Goal: Task Accomplishment & Management: Use online tool/utility

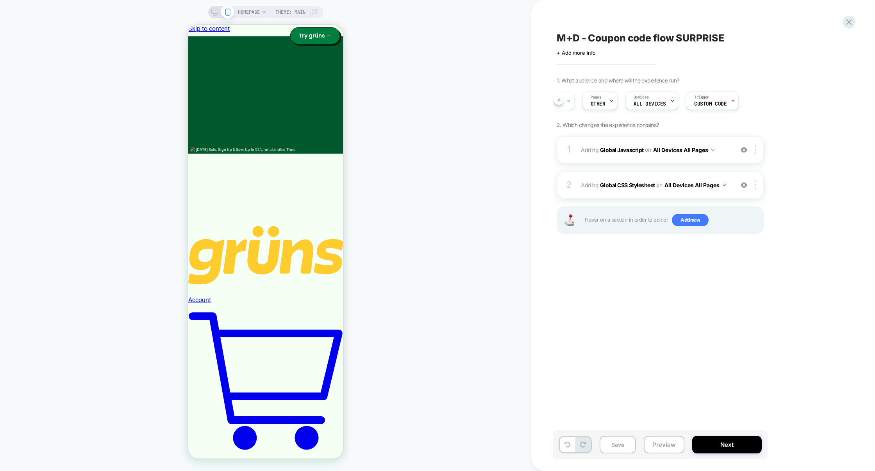
scroll to position [0, 47]
click at [0, 0] on span "Custom Code" at bounding box center [0, 0] width 0 height 0
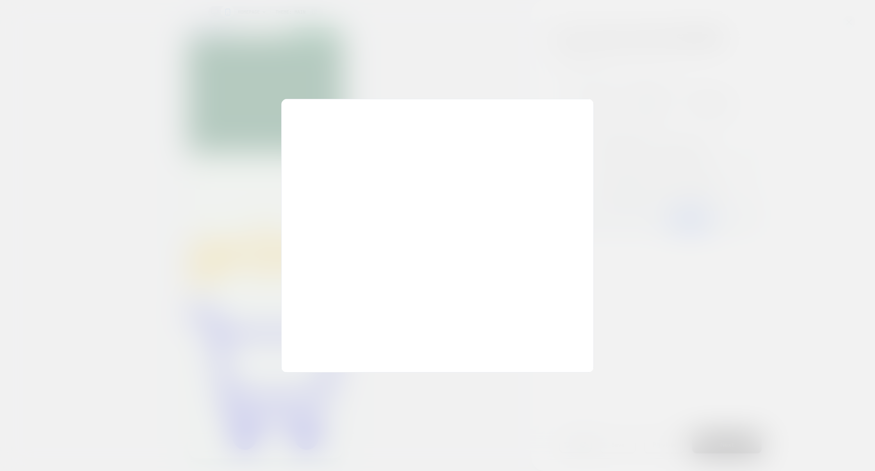
scroll to position [105, 0]
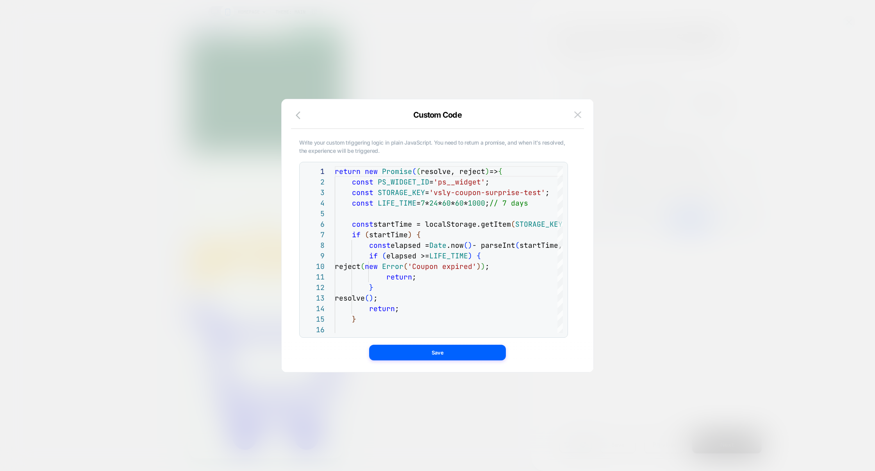
click at [721, 207] on div at bounding box center [437, 235] width 875 height 471
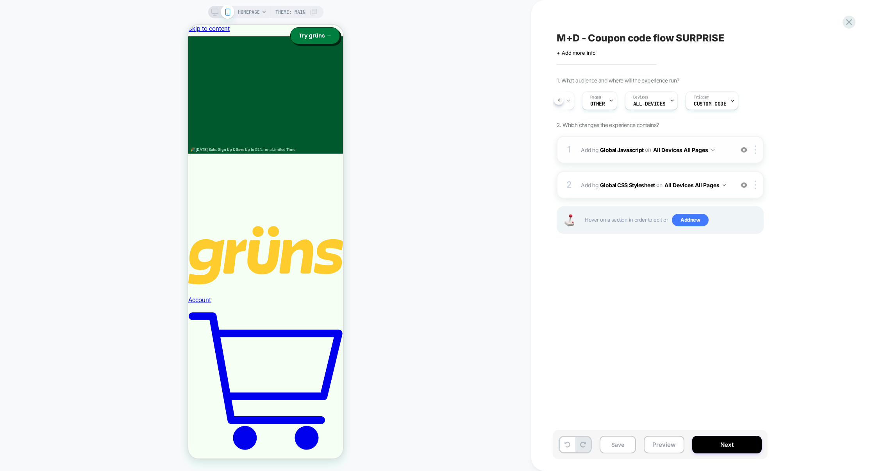
click at [0, 0] on div "1 Adding Global Javascript on All Devices All Pages Add Before Add After Target…" at bounding box center [0, 0] width 0 height 0
